Goal: Transaction & Acquisition: Register for event/course

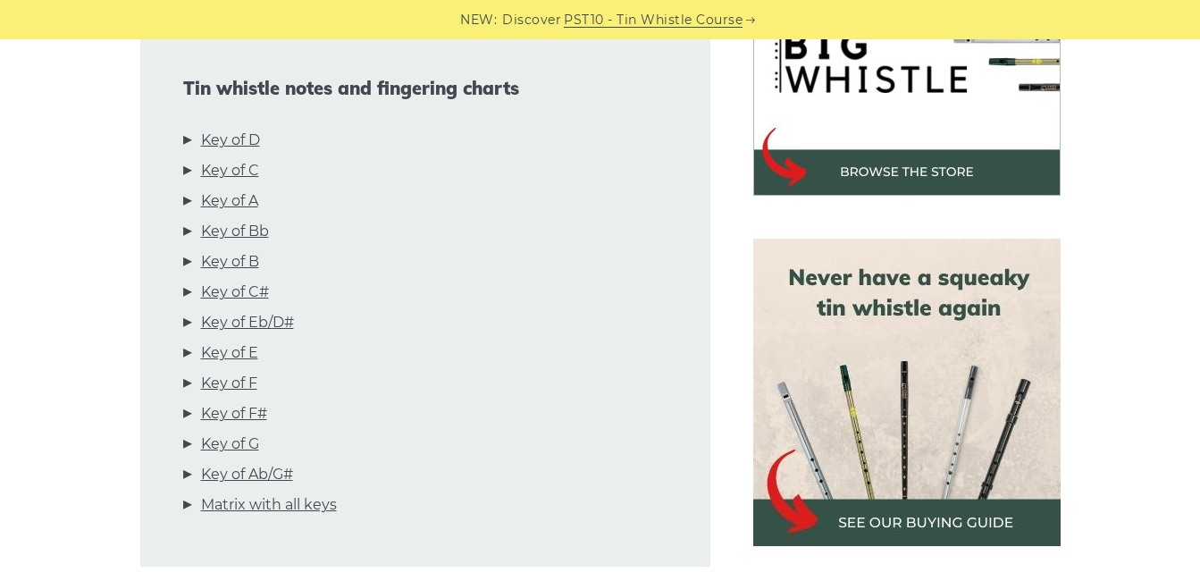
scroll to position [626, 0]
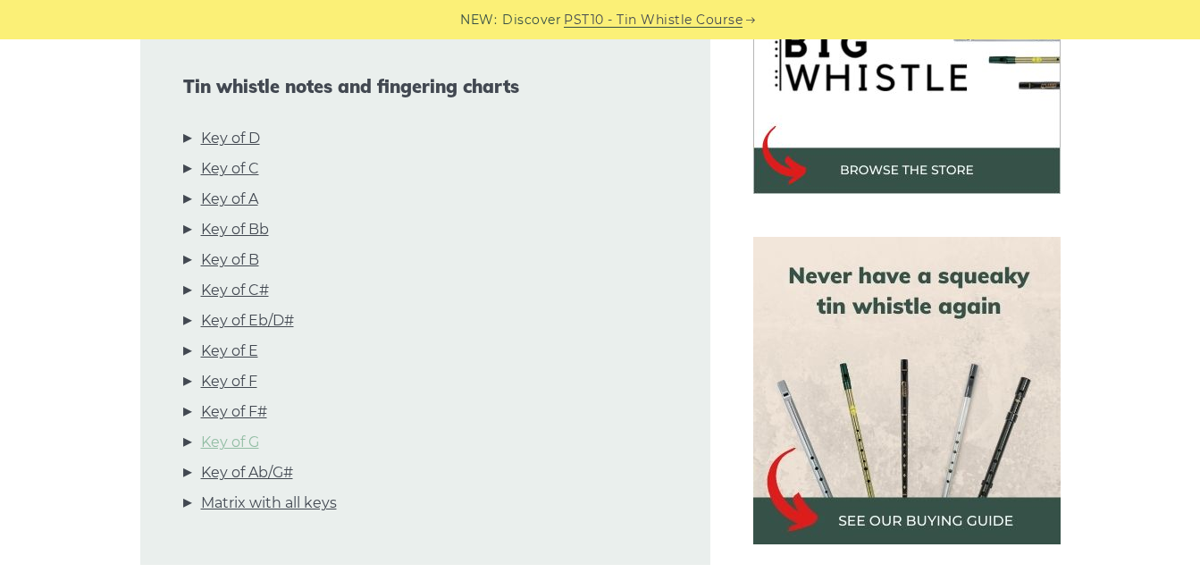
click at [218, 442] on link "Key of G" at bounding box center [230, 442] width 58 height 23
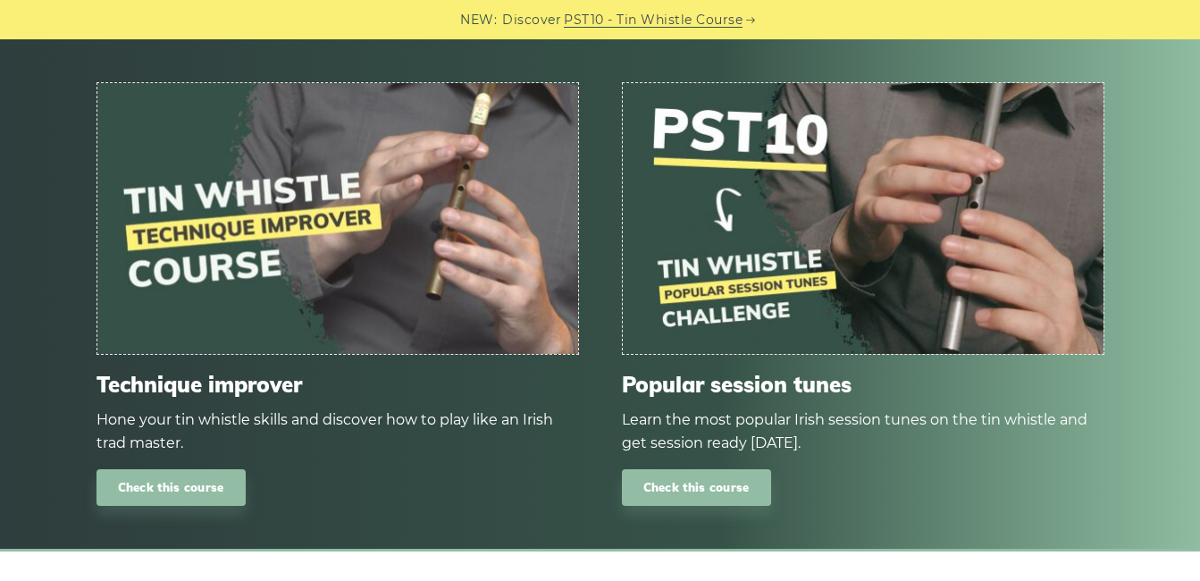
scroll to position [10661, 0]
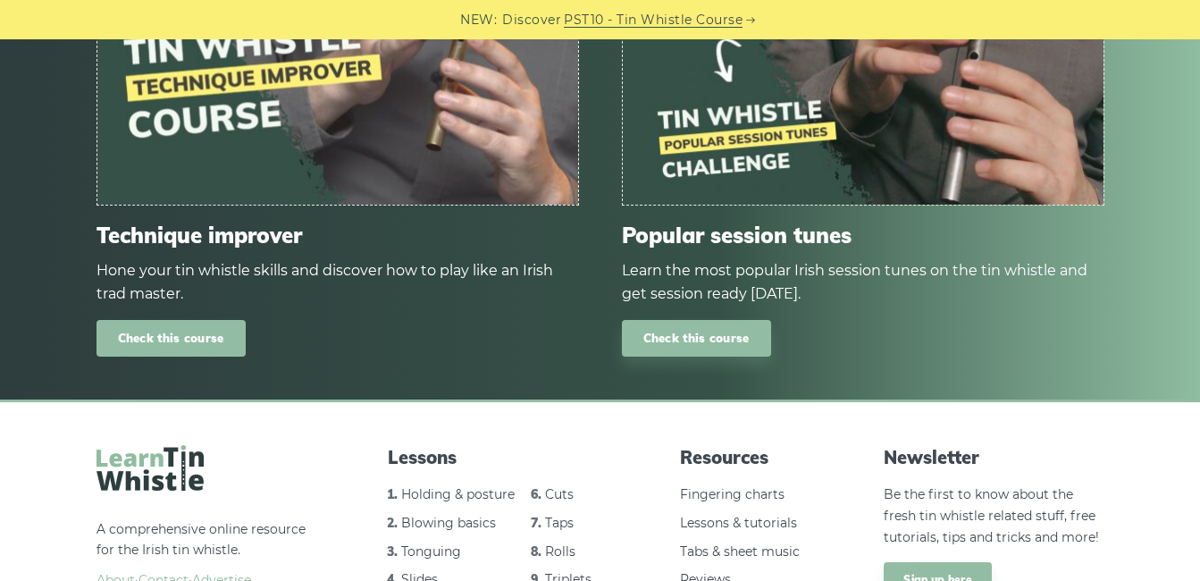
click at [183, 320] on link "Check this course" at bounding box center [171, 338] width 149 height 37
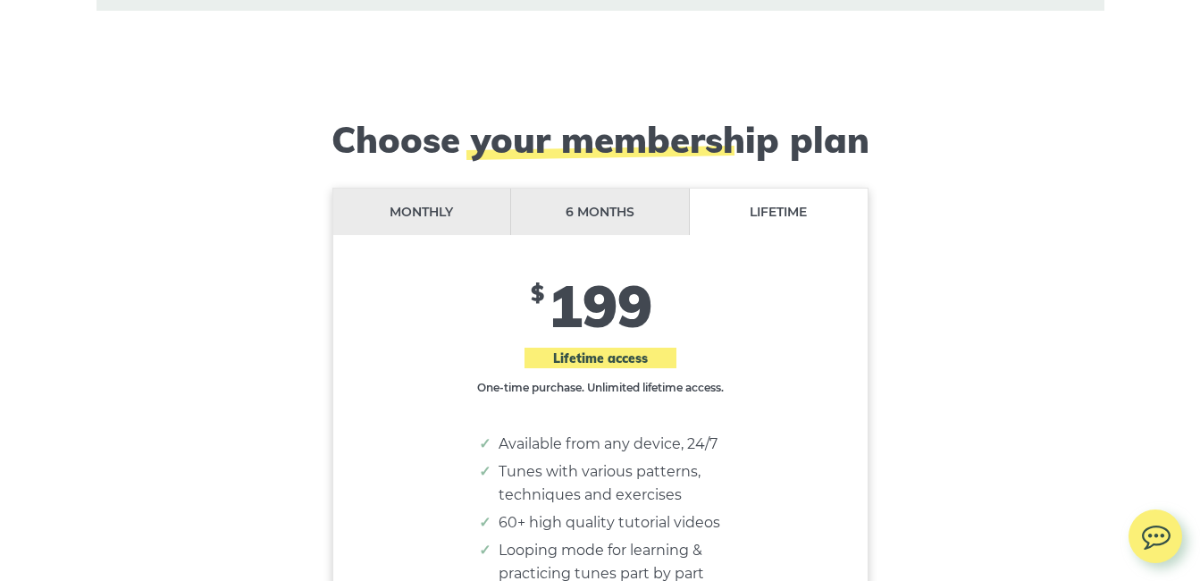
scroll to position [14480, 0]
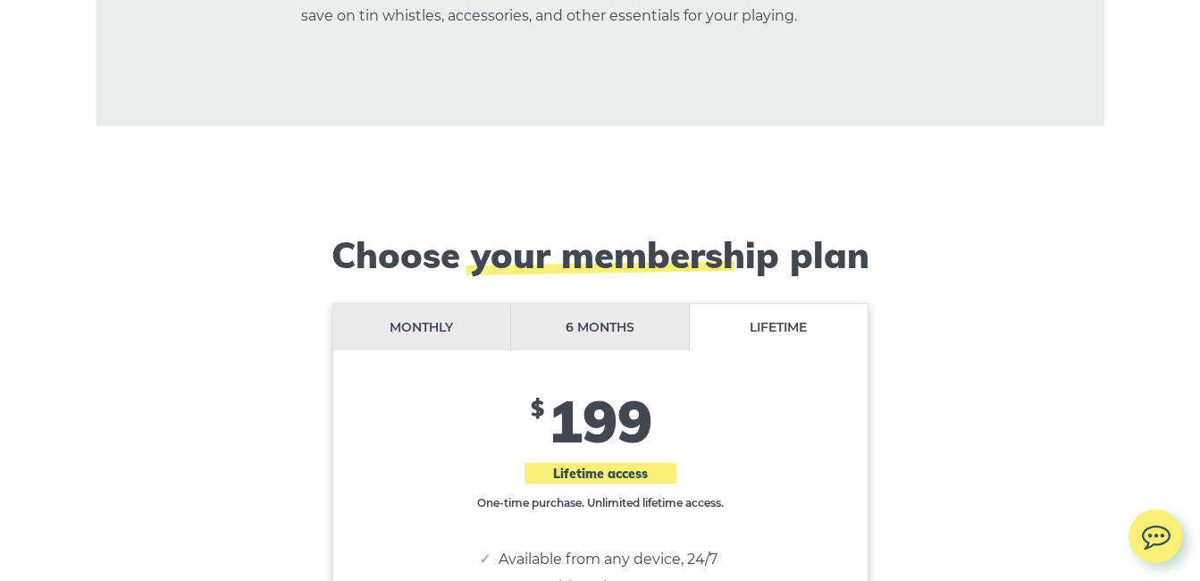
click at [415, 304] on li "Monthly" at bounding box center [422, 327] width 179 height 47
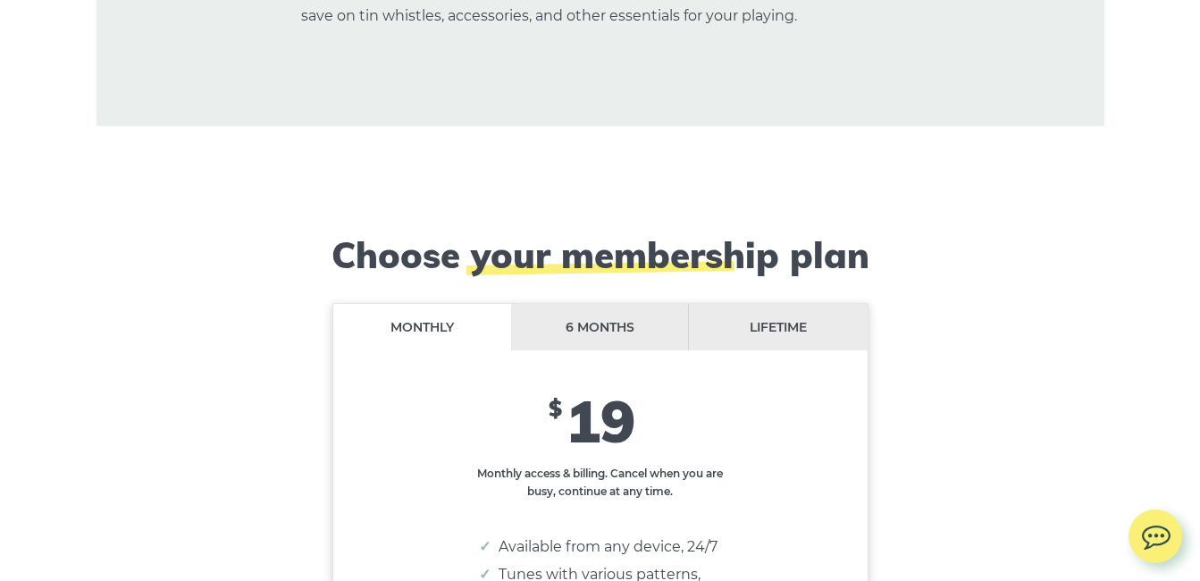
click at [586, 304] on li "6 months" at bounding box center [600, 327] width 179 height 47
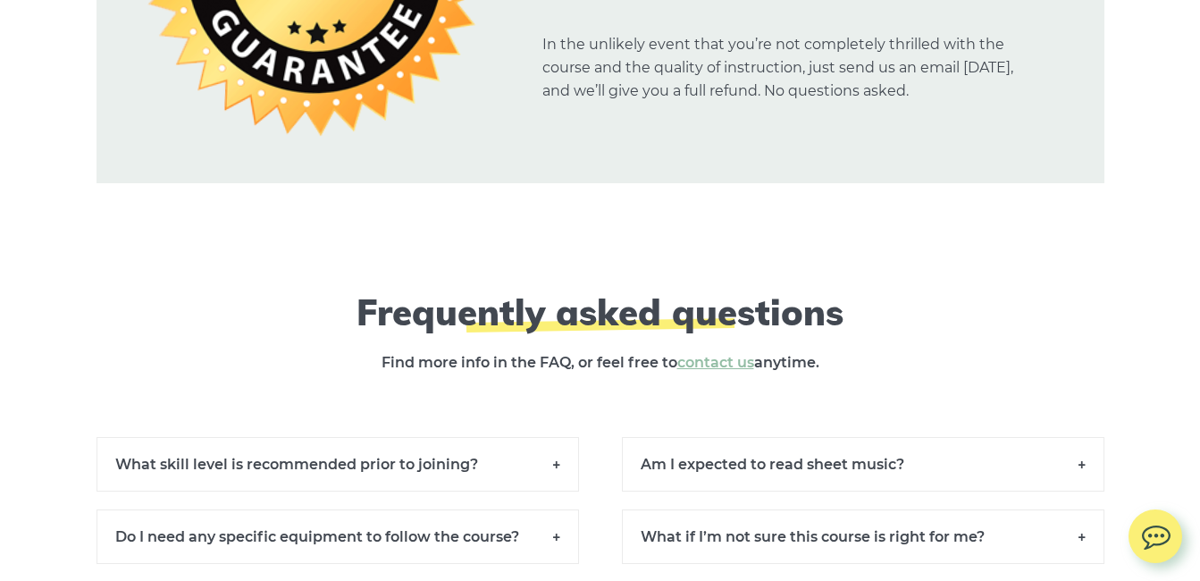
scroll to position [16357, 0]
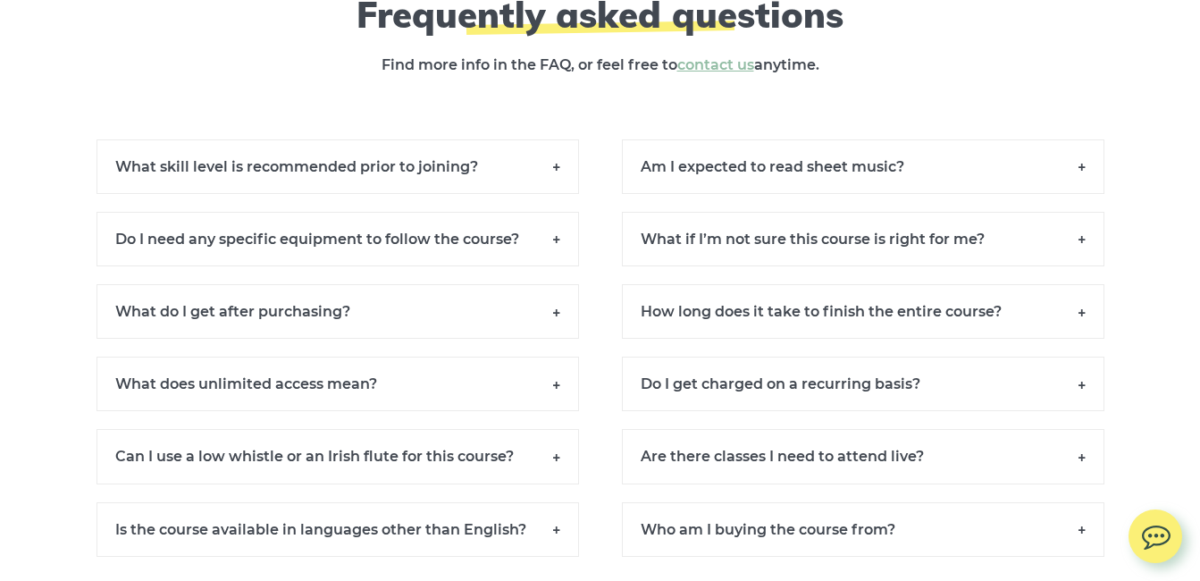
click at [1081, 502] on h6 "Who am I buying the course from?" at bounding box center [863, 529] width 483 height 55
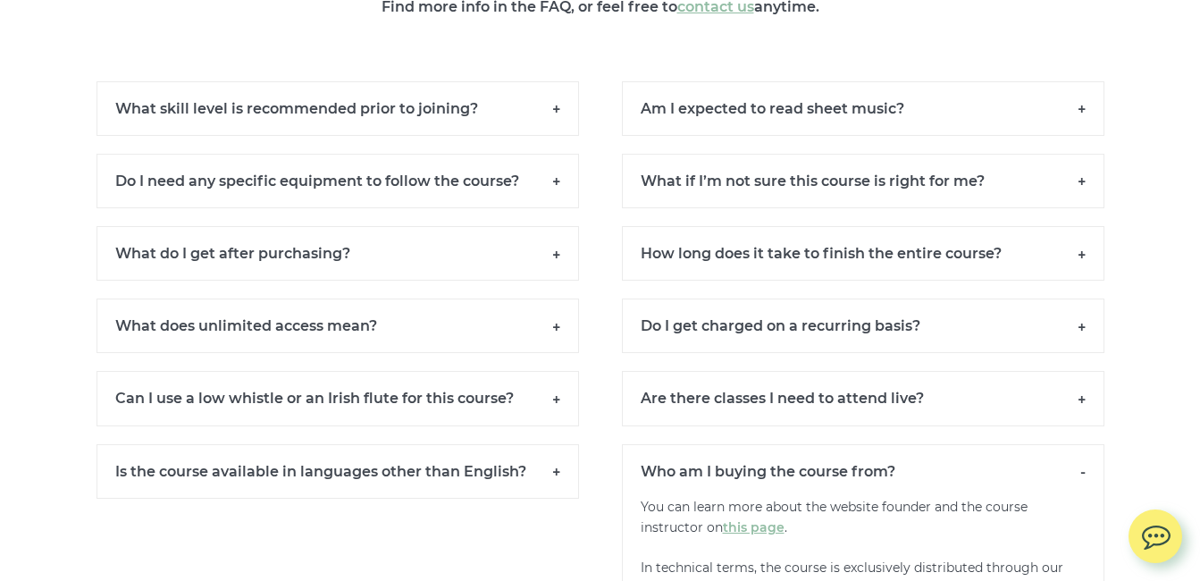
scroll to position [16446, 0]
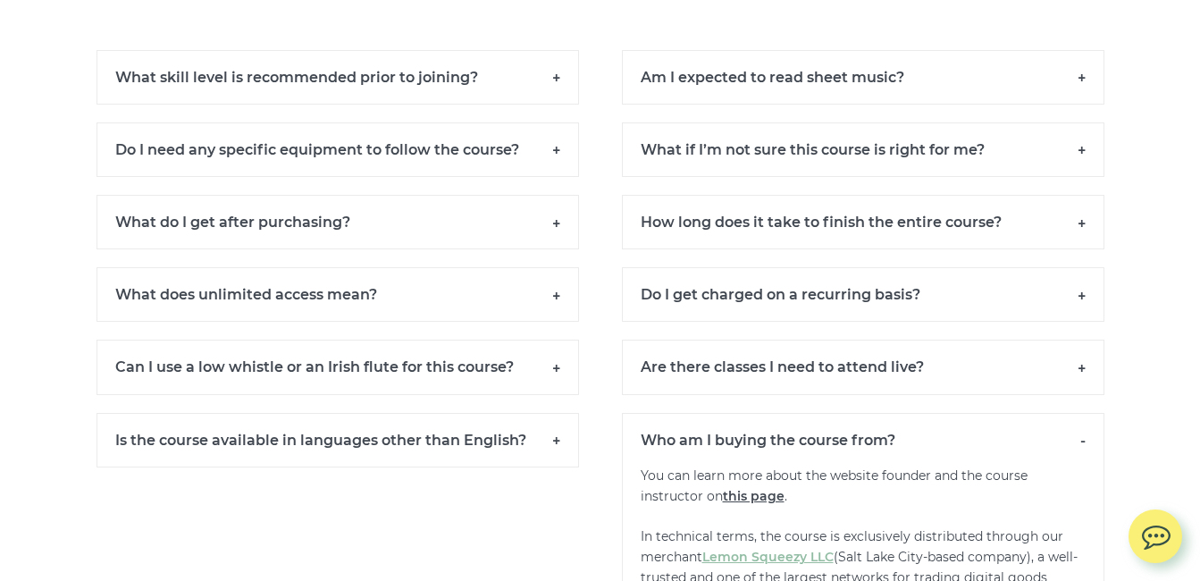
click at [762, 488] on link "this page" at bounding box center [754, 496] width 62 height 16
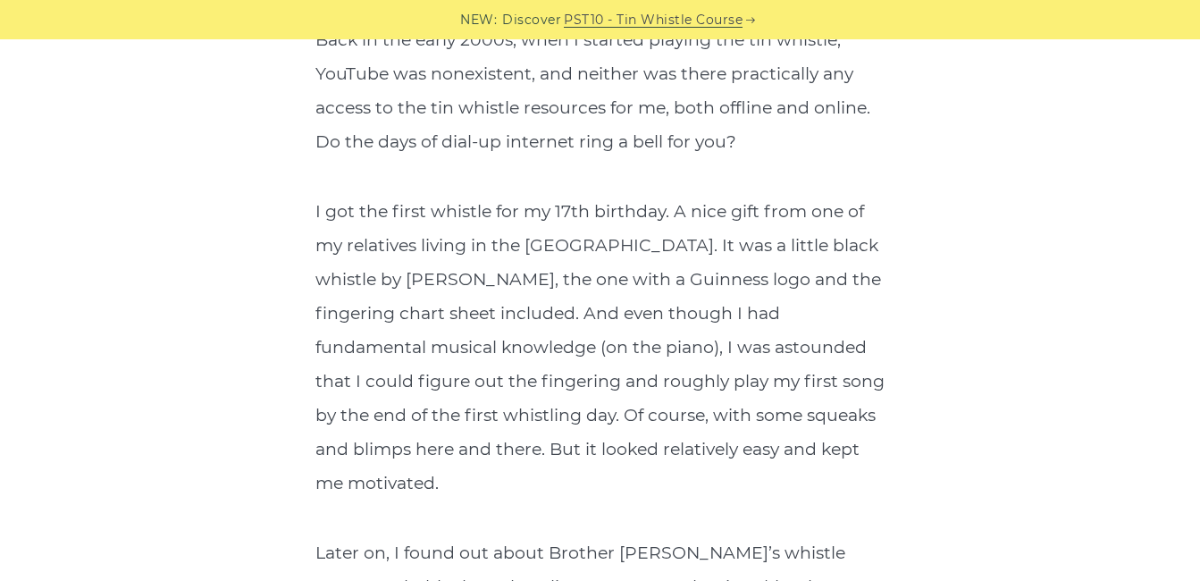
scroll to position [1341, 0]
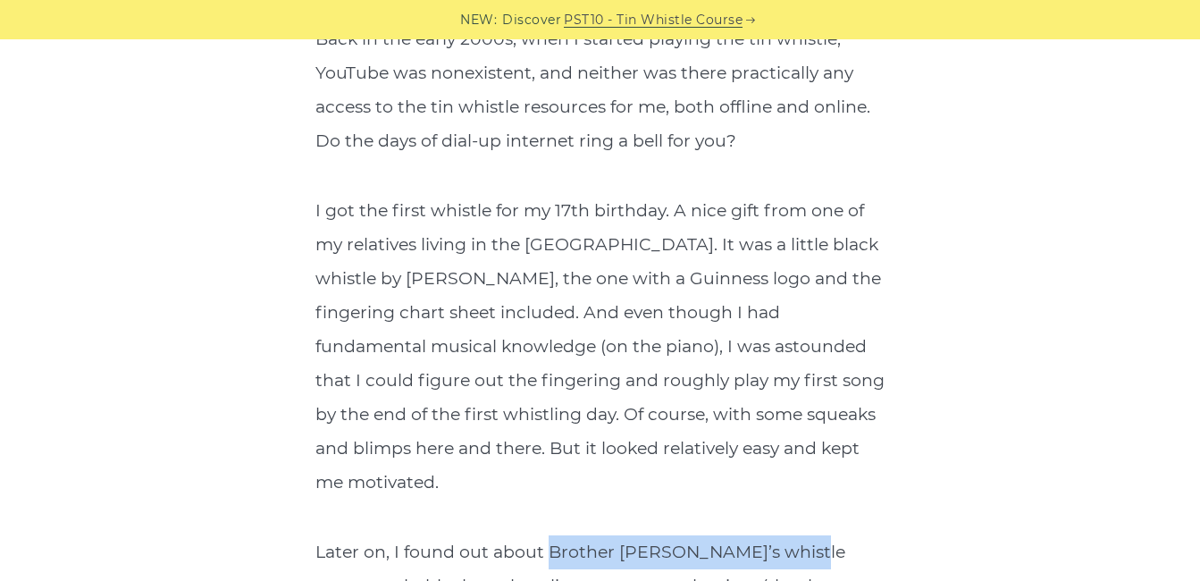
drag, startPoint x: 548, startPoint y: 484, endPoint x: 795, endPoint y: 490, distance: 246.7
drag, startPoint x: 795, startPoint y: 490, endPoint x: 778, endPoint y: 483, distance: 18.4
